Goal: Check status: Check status

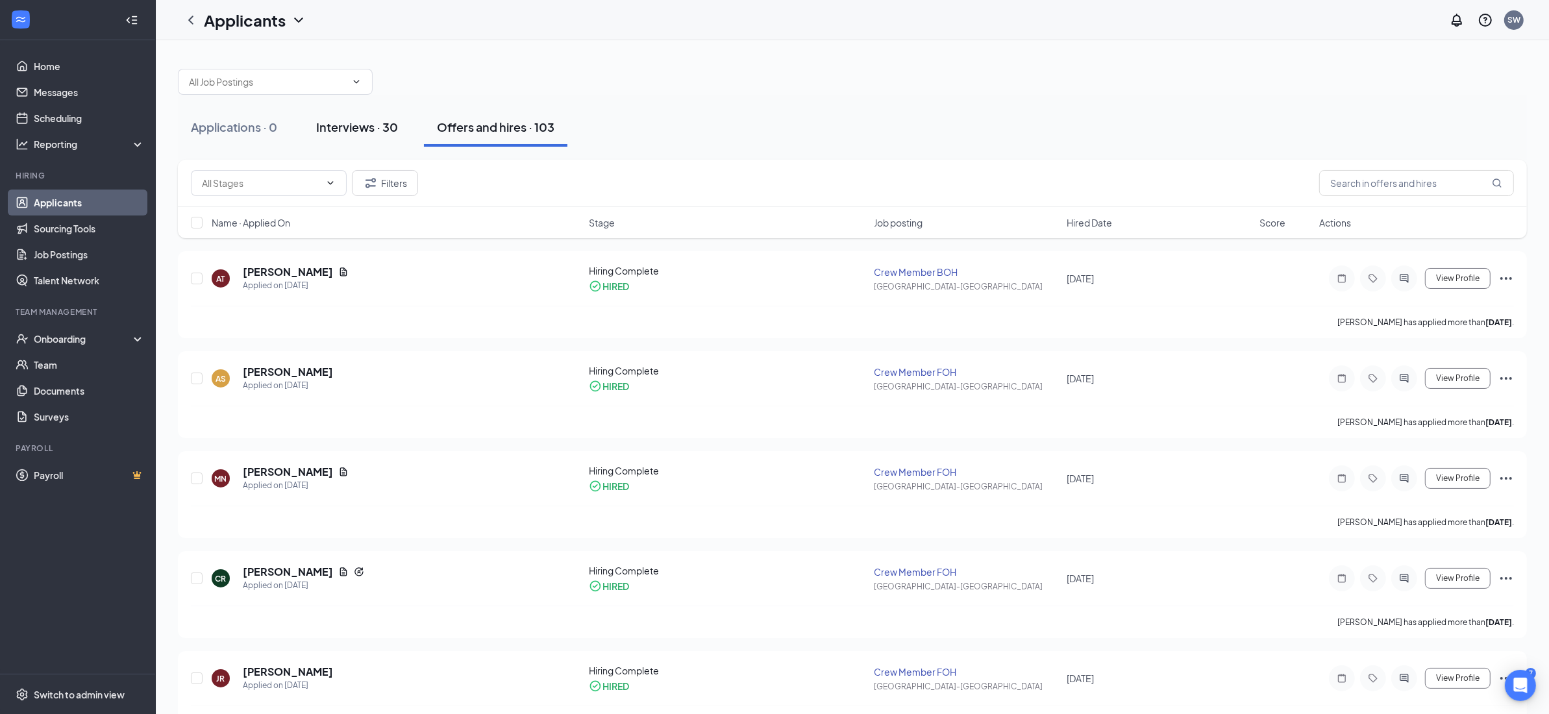
click at [336, 125] on div "Interviews · 30" at bounding box center [357, 127] width 82 height 16
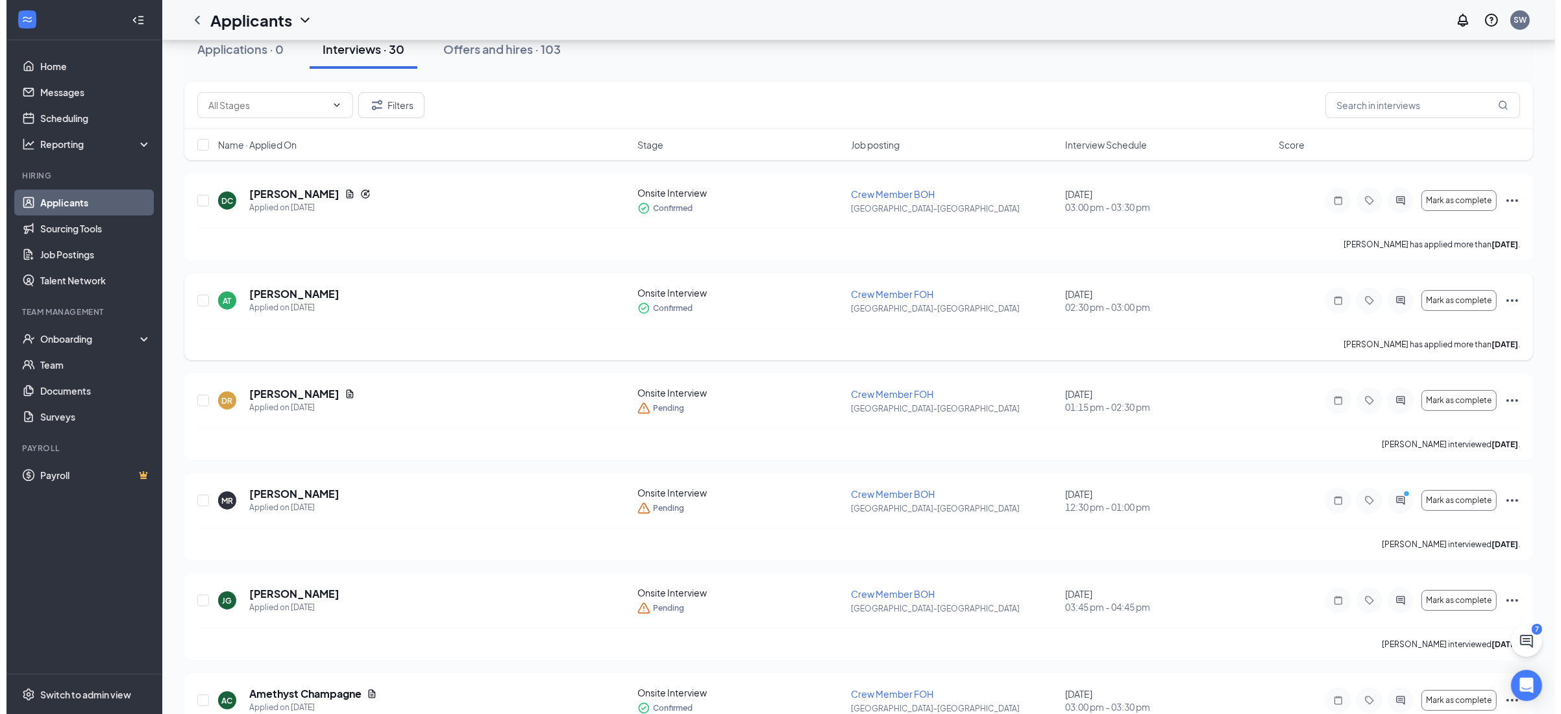
scroll to position [81, 0]
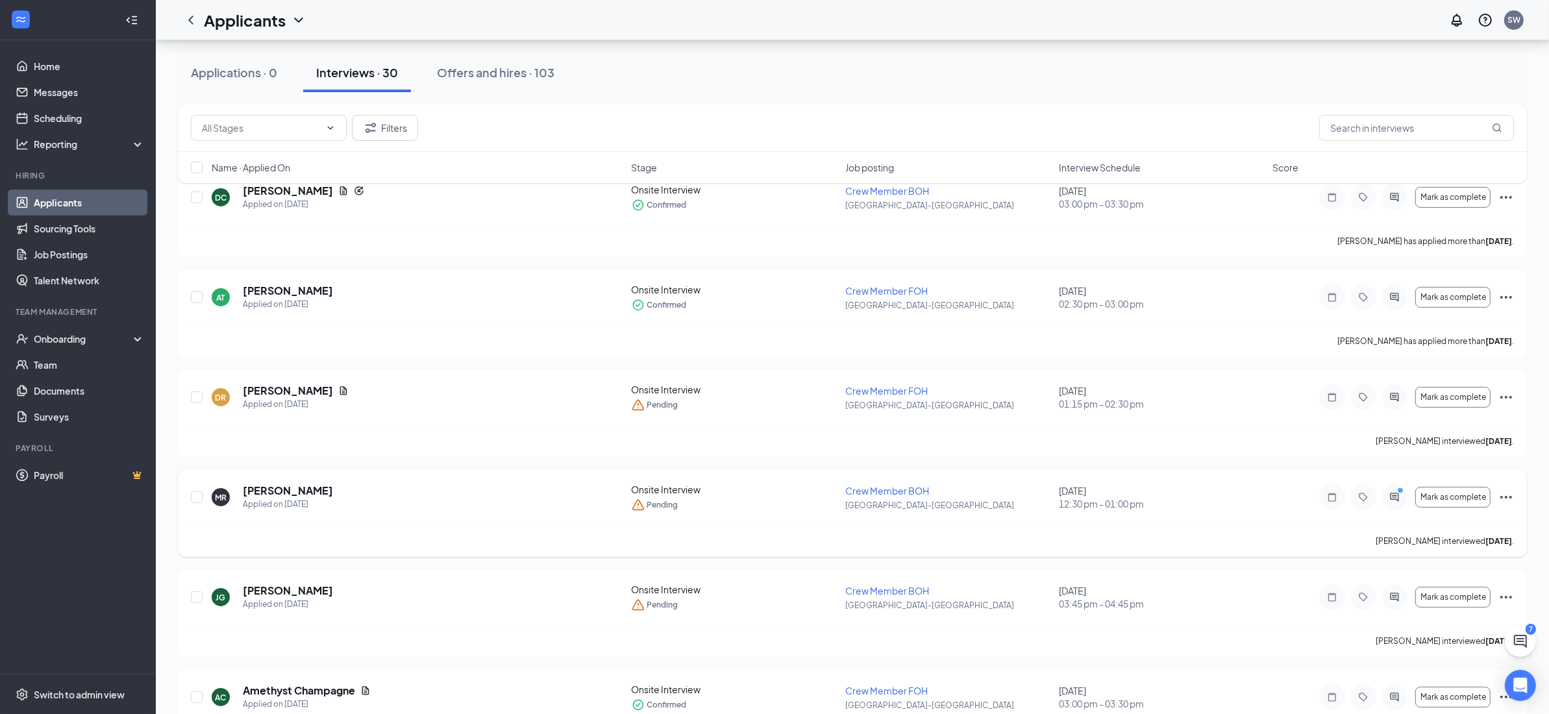
click at [464, 485] on div "MR [PERSON_NAME] Applied on [DATE]" at bounding box center [418, 497] width 412 height 27
click at [304, 498] on div "Applied on [DATE]" at bounding box center [288, 504] width 90 height 13
click at [290, 489] on h5 "[PERSON_NAME]" at bounding box center [288, 491] width 90 height 14
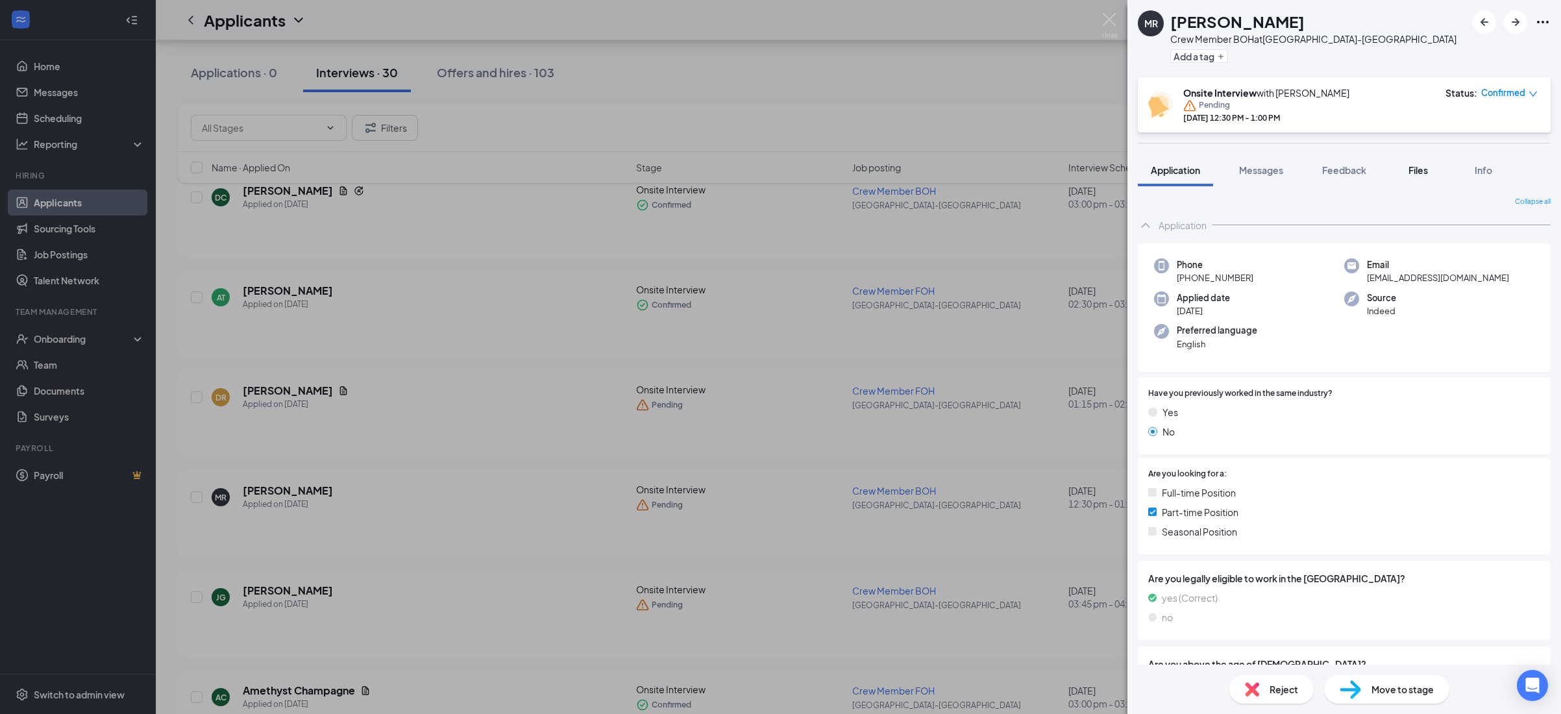
click at [1422, 169] on span "Files" at bounding box center [1417, 170] width 19 height 12
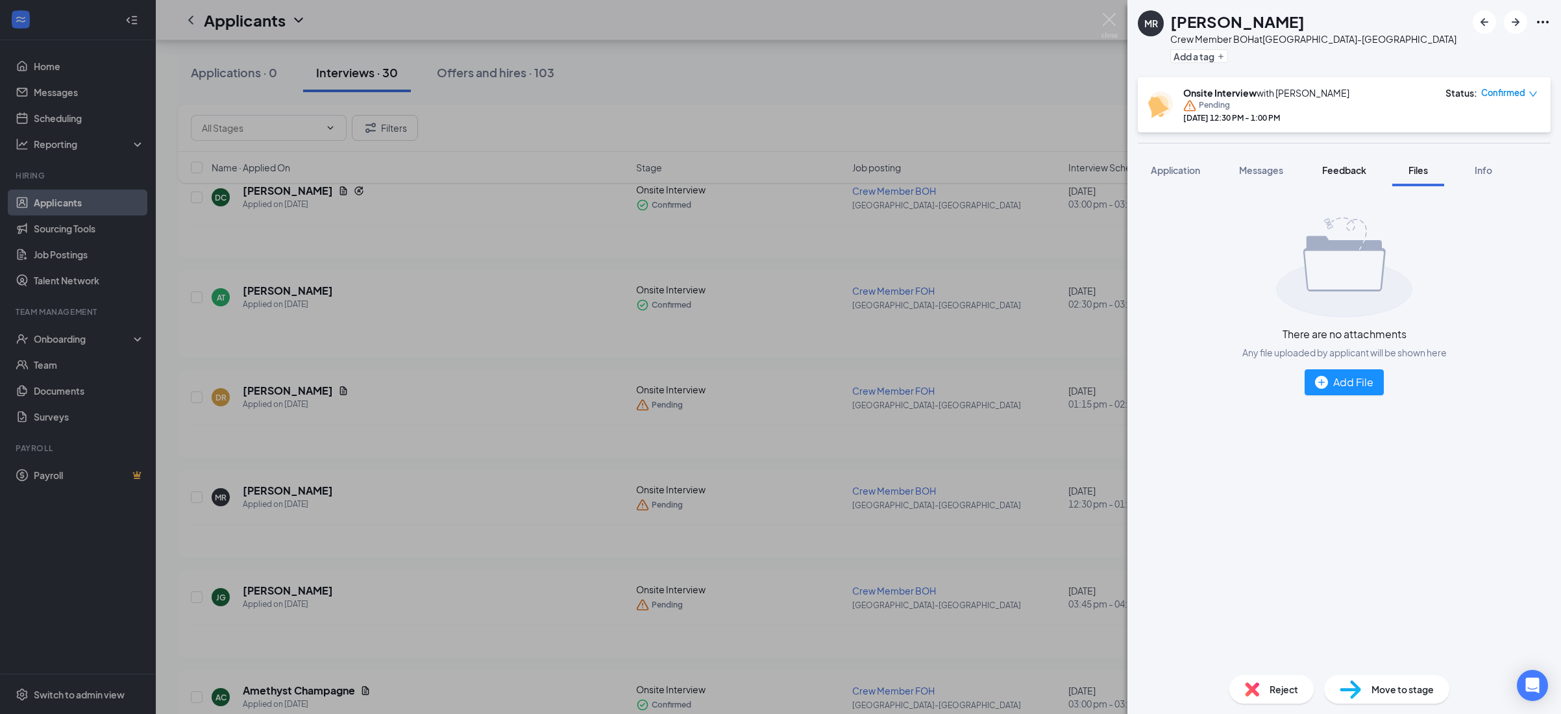
click at [1363, 164] on span "Feedback" at bounding box center [1344, 170] width 44 height 12
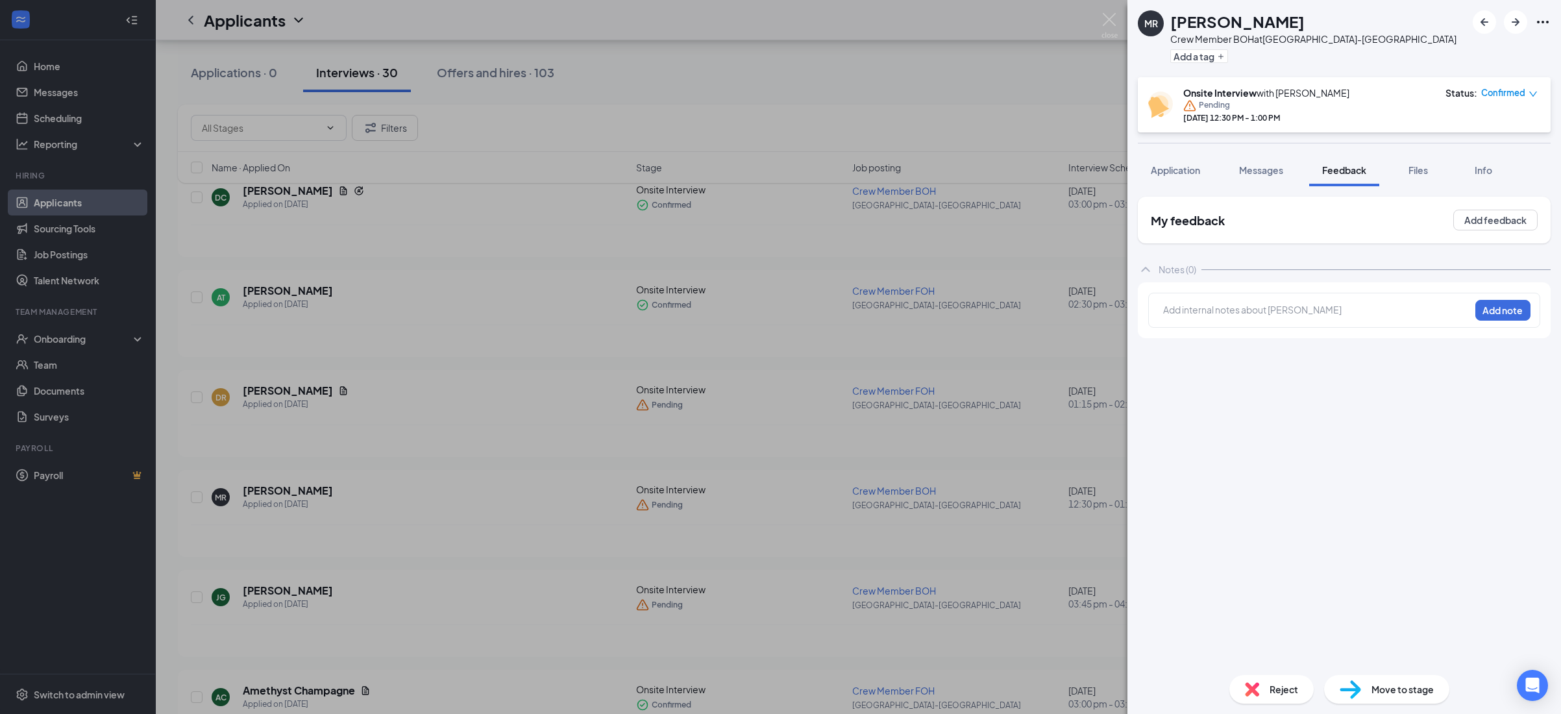
click at [1301, 178] on div "Application Messages Feedback Files Info" at bounding box center [1344, 170] width 413 height 32
